Goal: Obtain resource: Download file/media

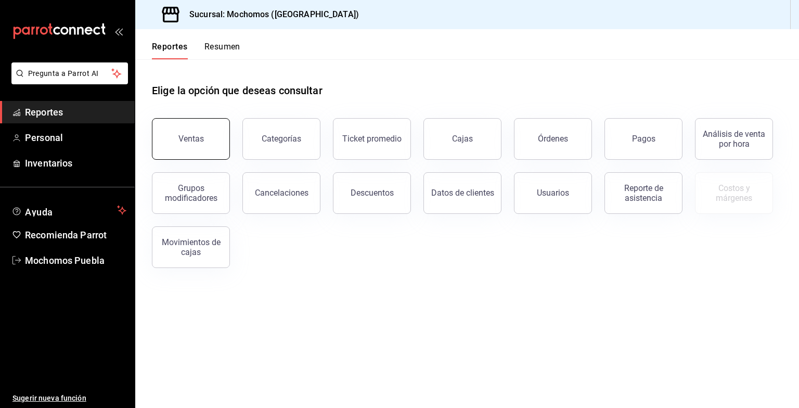
click at [198, 125] on button "Ventas" at bounding box center [191, 139] width 78 height 42
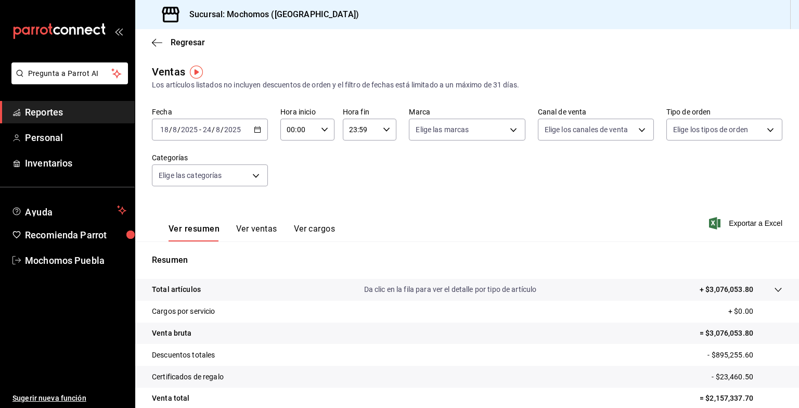
click at [259, 130] on icon "button" at bounding box center [257, 129] width 7 height 7
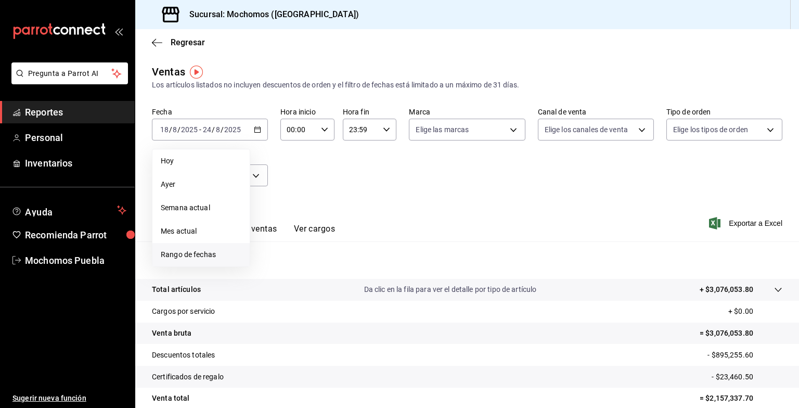
click at [175, 258] on span "Rango de fechas" at bounding box center [201, 254] width 81 height 11
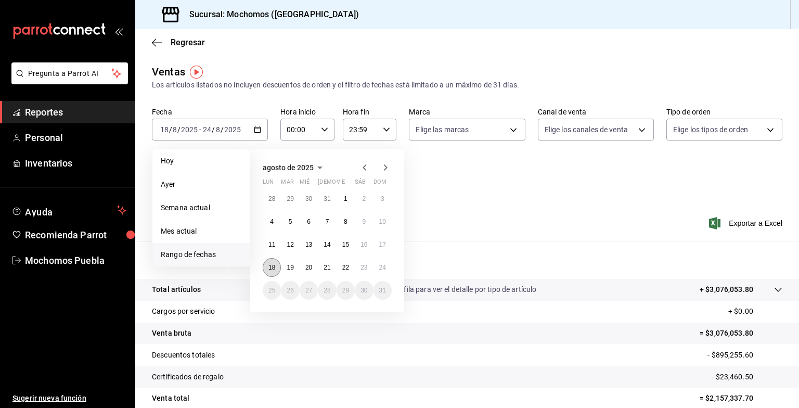
click at [272, 263] on button "18" at bounding box center [272, 267] width 18 height 19
click at [380, 271] on button "24" at bounding box center [383, 267] width 18 height 19
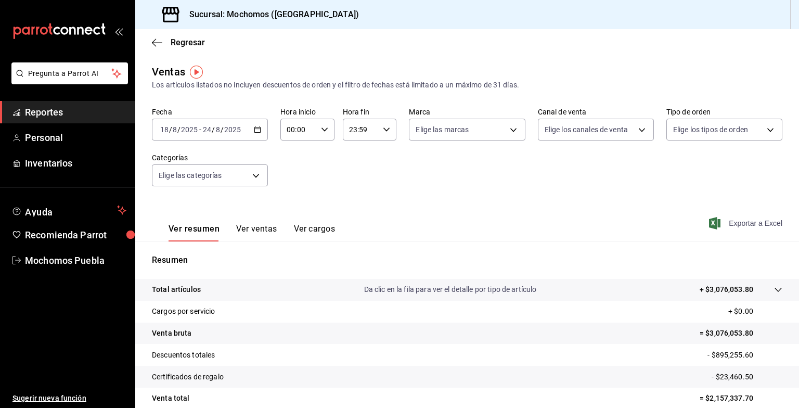
click at [718, 221] on span "Exportar a Excel" at bounding box center [746, 223] width 71 height 12
click at [719, 222] on span "Exportar a Excel" at bounding box center [746, 223] width 71 height 12
